Goal: Find contact information: Find contact information

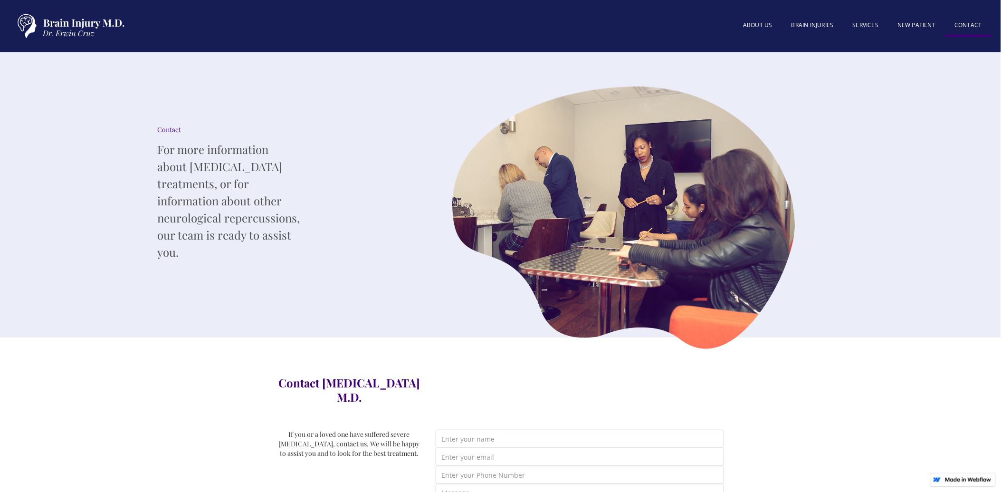
click at [963, 22] on link "Contact" at bounding box center [968, 26] width 46 height 21
click at [740, 19] on link "About US" at bounding box center [758, 26] width 48 height 20
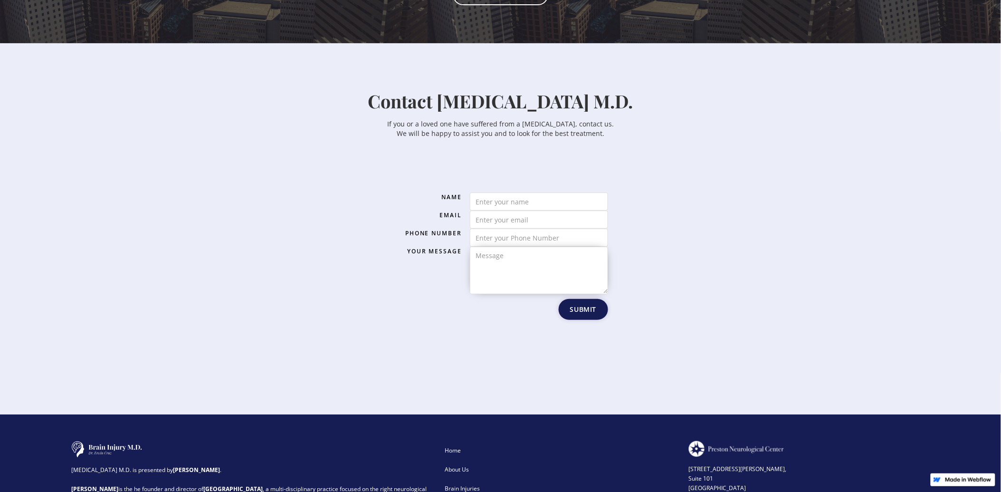
scroll to position [1421, 0]
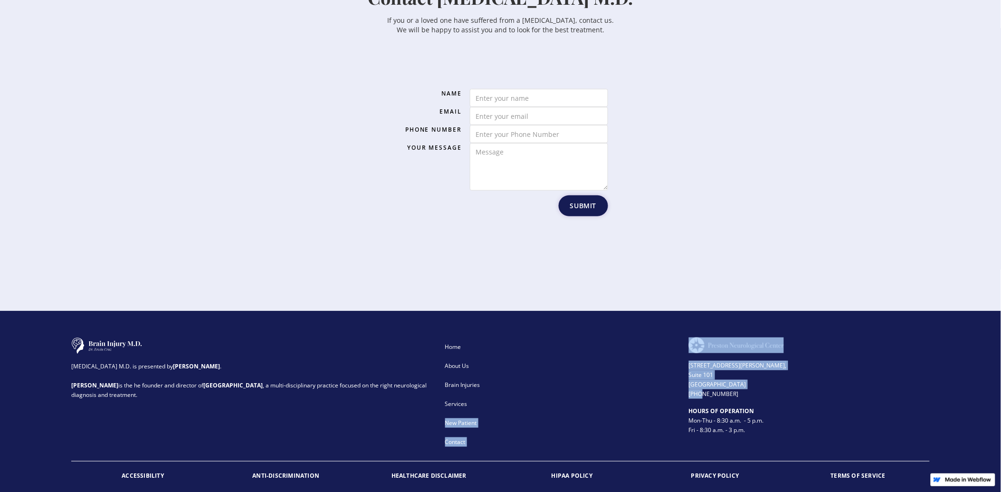
drag, startPoint x: 685, startPoint y: 371, endPoint x: 701, endPoint y: 371, distance: 16.2
click at [701, 371] on div "[MEDICAL_DATA] M.D. is presented by [PERSON_NAME] . [PERSON_NAME] is the he fou…" at bounding box center [500, 394] width 858 height 114
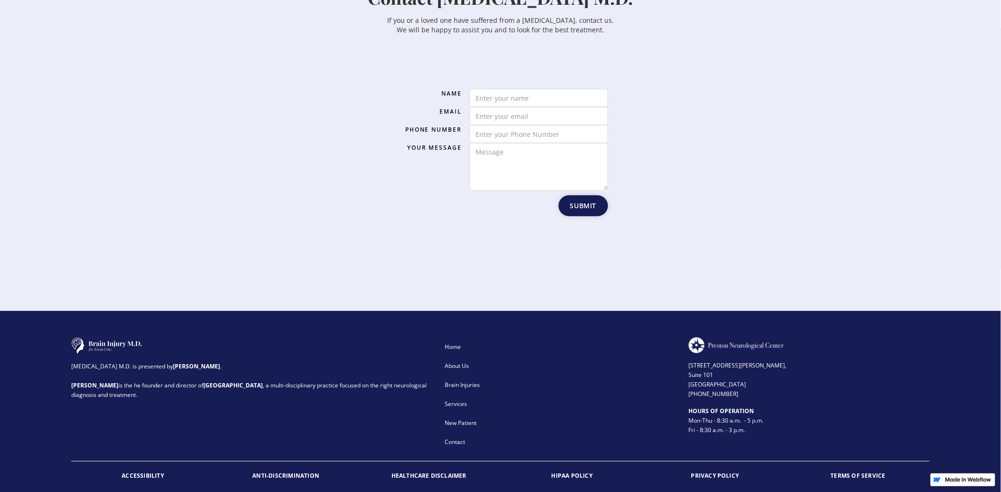
drag, startPoint x: 701, startPoint y: 371, endPoint x: 756, endPoint y: 366, distance: 55.7
click at [756, 366] on div "[STREET_ADDRESS][PERSON_NAME] (972) 503-2780" at bounding box center [809, 376] width 241 height 46
drag, startPoint x: 734, startPoint y: 369, endPoint x: 689, endPoint y: 372, distance: 45.2
click at [689, 372] on div "[STREET_ADDRESS][PERSON_NAME] (972) 503-2780" at bounding box center [809, 376] width 241 height 46
copy div "[PHONE_NUMBER]"
